Goal: Transaction & Acquisition: Purchase product/service

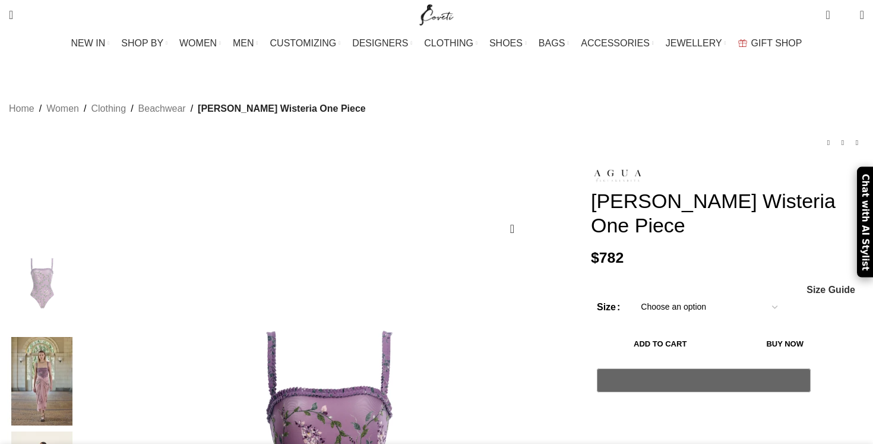
scroll to position [0, 100]
click at [78, 347] on img at bounding box center [42, 381] width 72 height 89
click at [632, 295] on select "Choose an option L M S XS XL" at bounding box center [709, 307] width 154 height 25
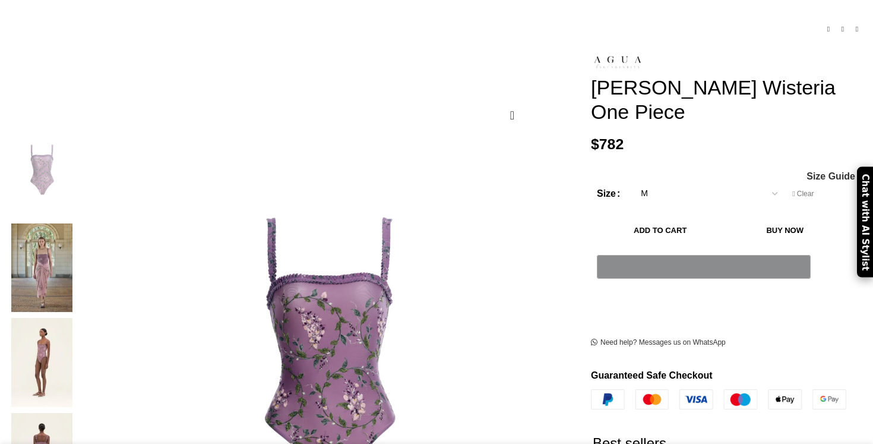
scroll to position [137, 0]
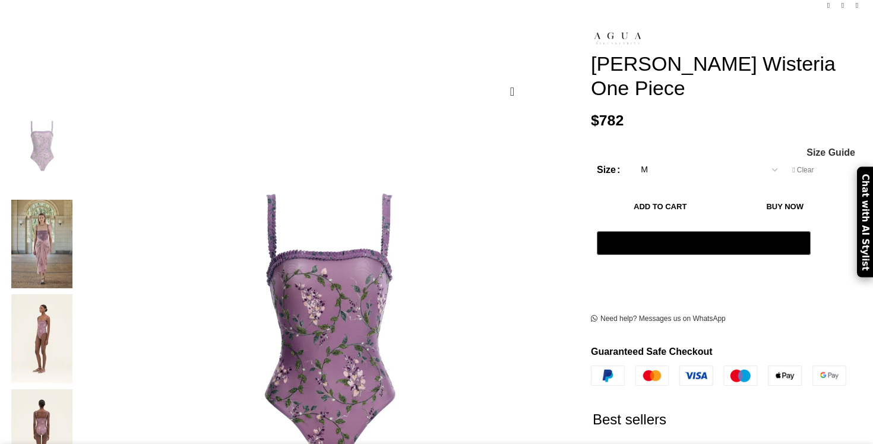
click at [632, 157] on select "Choose an option L M S XS XL" at bounding box center [709, 169] width 154 height 25
select select "s"
click at [78, 294] on img at bounding box center [42, 338] width 72 height 89
click at [78, 389] on img at bounding box center [42, 433] width 72 height 89
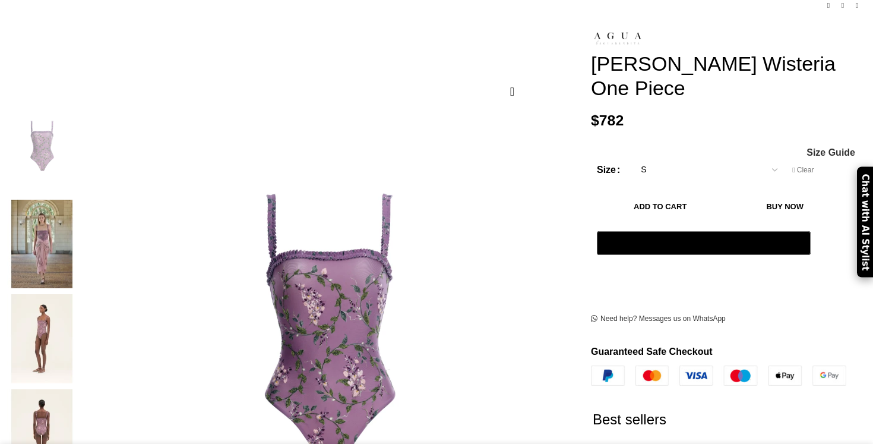
scroll to position [263, 0]
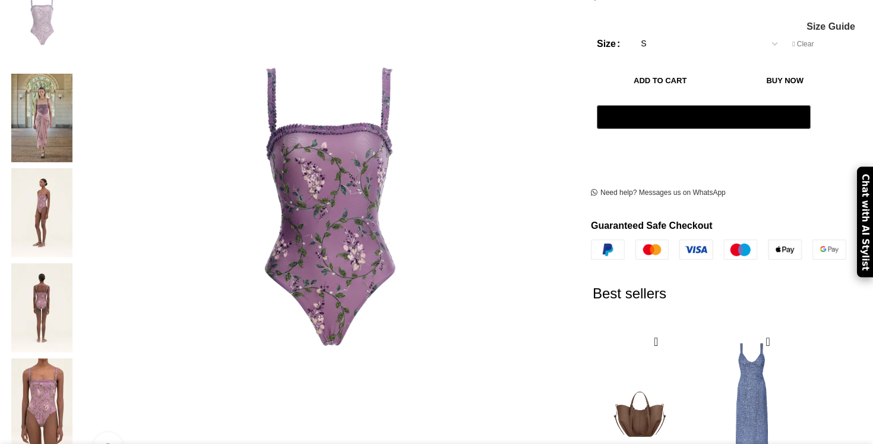
click at [78, 358] on img at bounding box center [42, 402] width 72 height 89
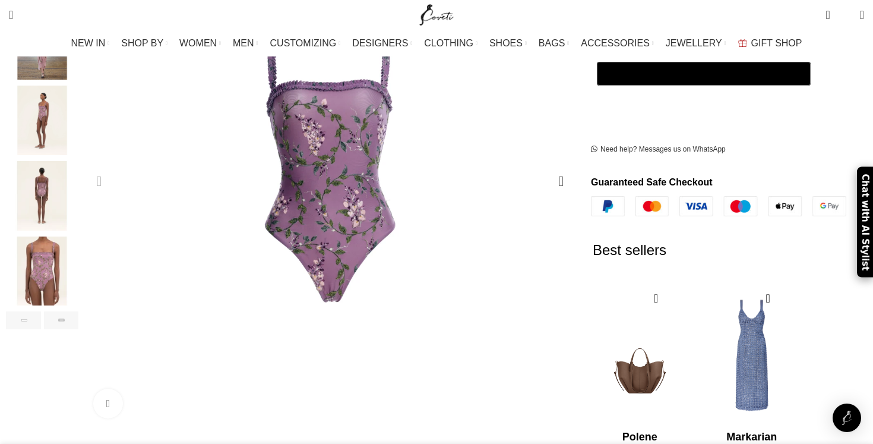
scroll to position [324, 0]
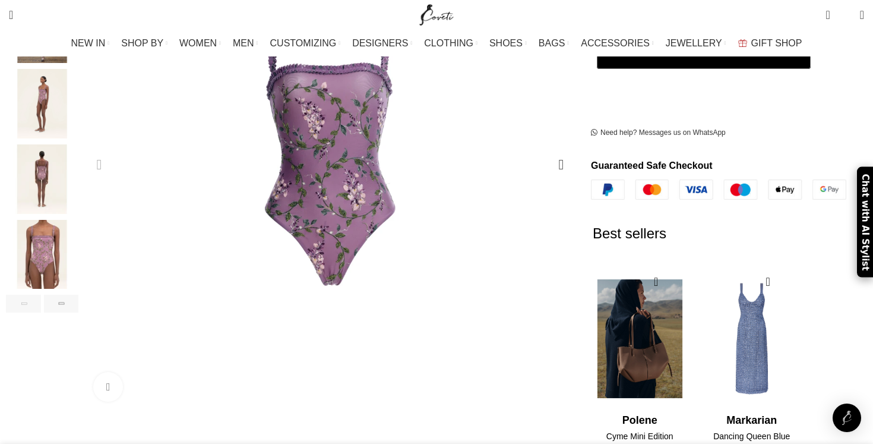
click at [633, 350] on img "1 / 2" at bounding box center [639, 338] width 97 height 147
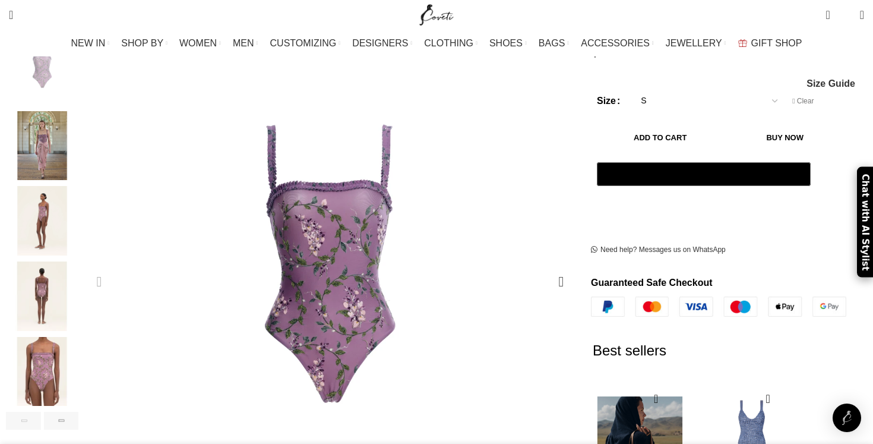
scroll to position [0, 0]
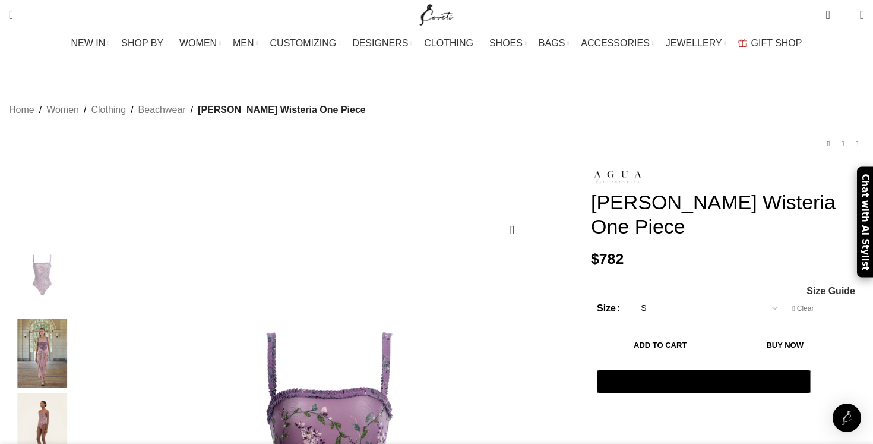
click at [806, 286] on span "Size Guide" at bounding box center [830, 291] width 49 height 10
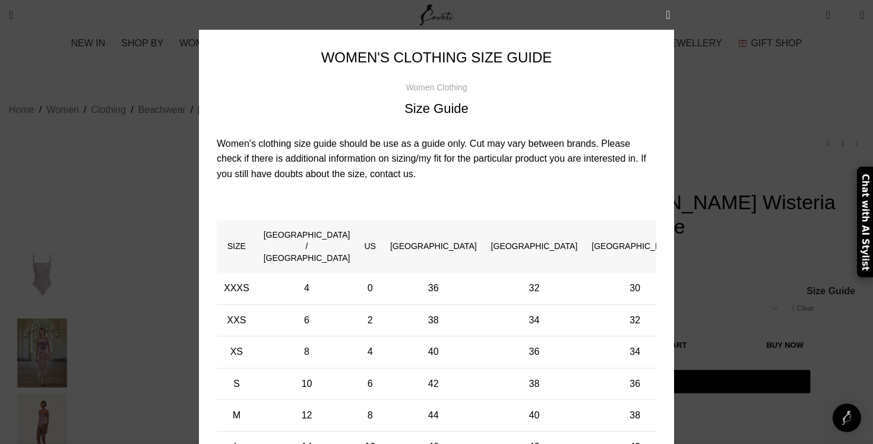
scroll to position [0, 375]
click at [382, 368] on td "6" at bounding box center [370, 383] width 26 height 31
click at [324, 368] on td "10" at bounding box center [307, 383] width 101 height 31
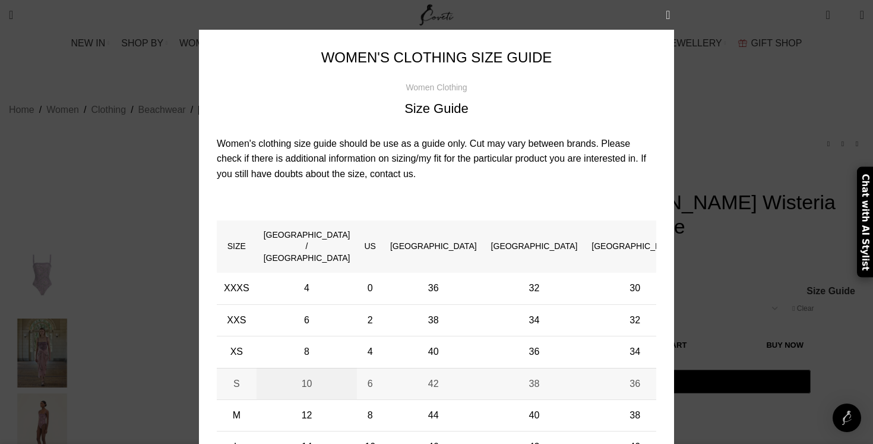
click at [324, 368] on td "10" at bounding box center [307, 383] width 101 height 31
click at [796, 105] on div "× Women's clothing size guide Women Clothing Size Guide Women's clothing size g…" at bounding box center [436, 303] width 855 height 606
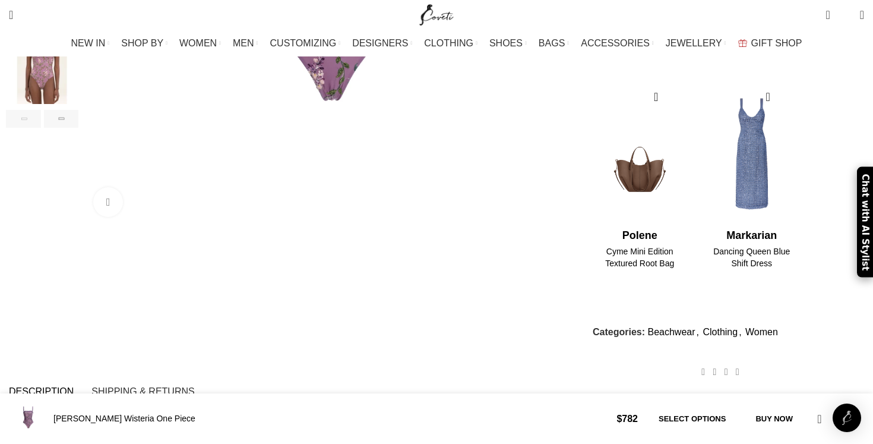
scroll to position [0, 625]
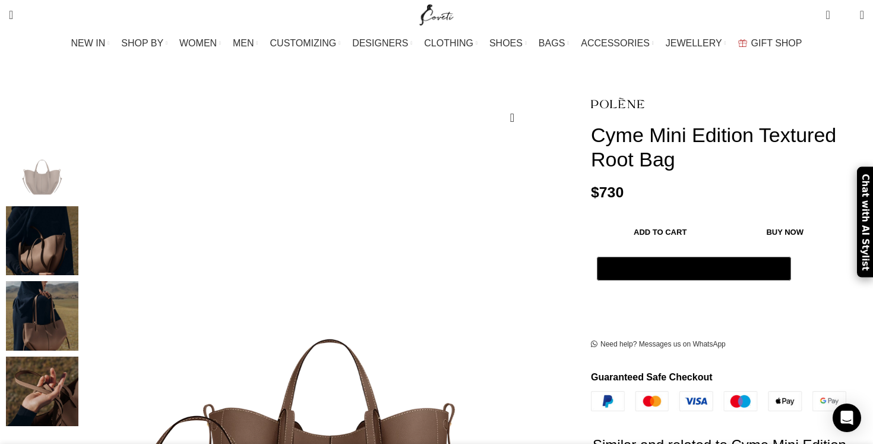
scroll to position [187, 0]
